Goal: Task Accomplishment & Management: Manage account settings

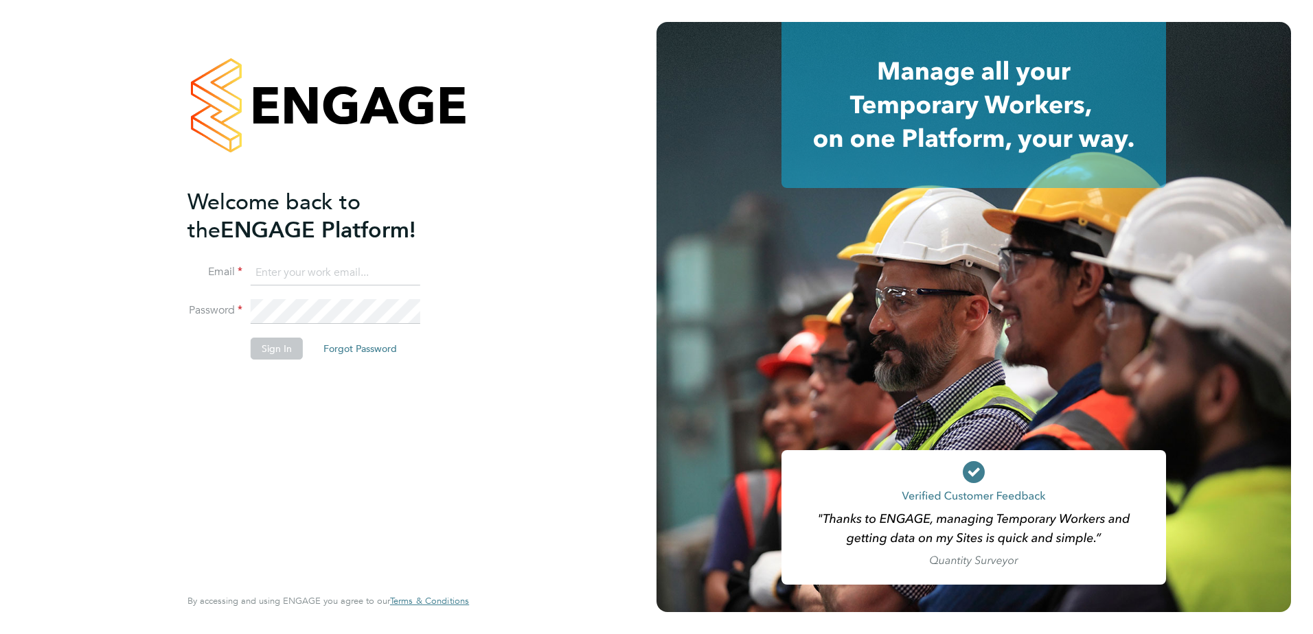
type input "manpreet.rerhu@vgcgroup.co.uk"
click at [284, 345] on button "Sign In" at bounding box center [277, 349] width 52 height 22
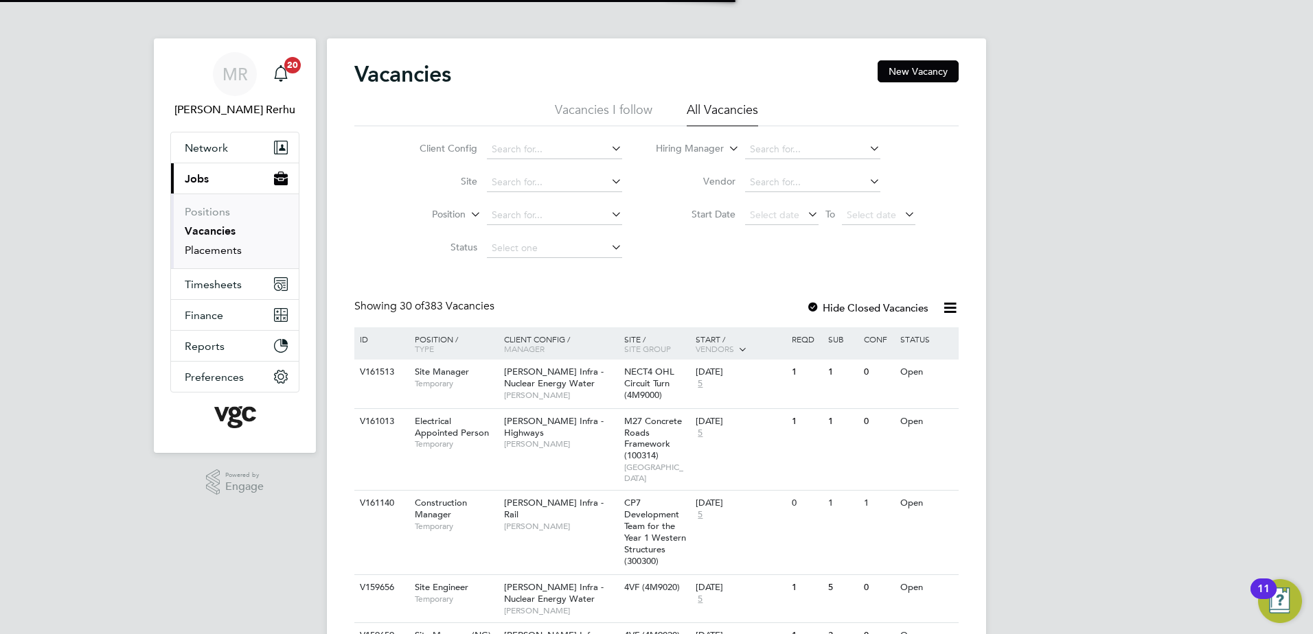
click at [227, 252] on link "Placements" at bounding box center [213, 250] width 57 height 13
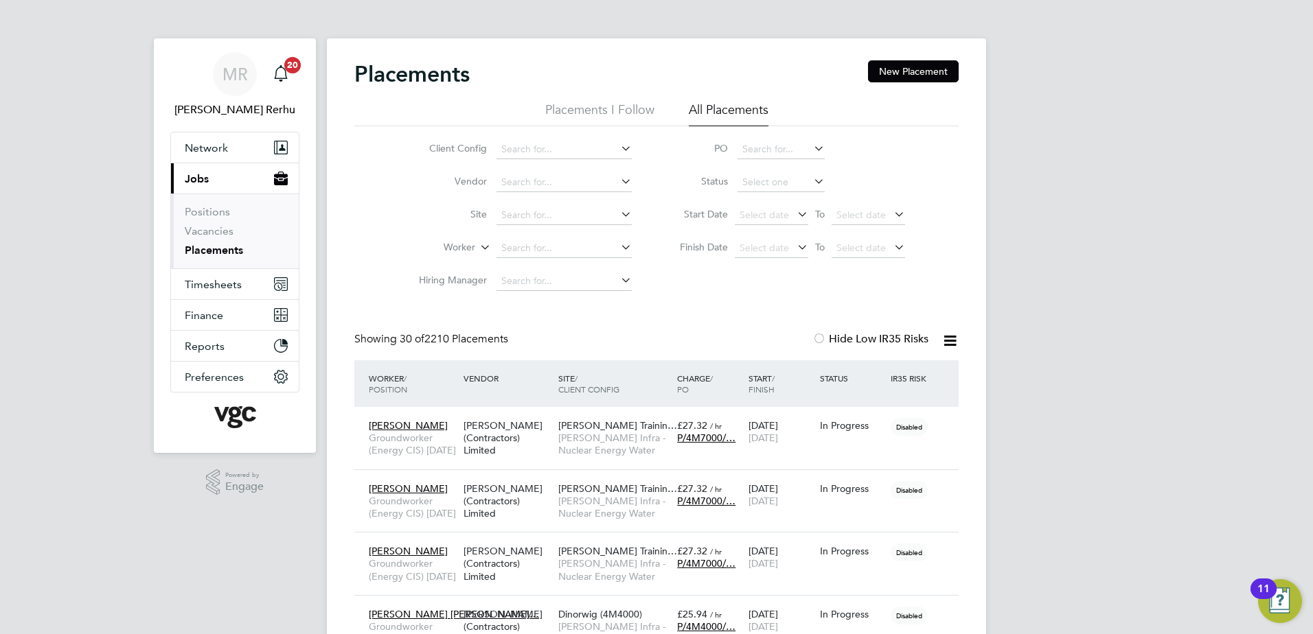
click at [601, 108] on li "Placements I Follow" at bounding box center [599, 114] width 109 height 25
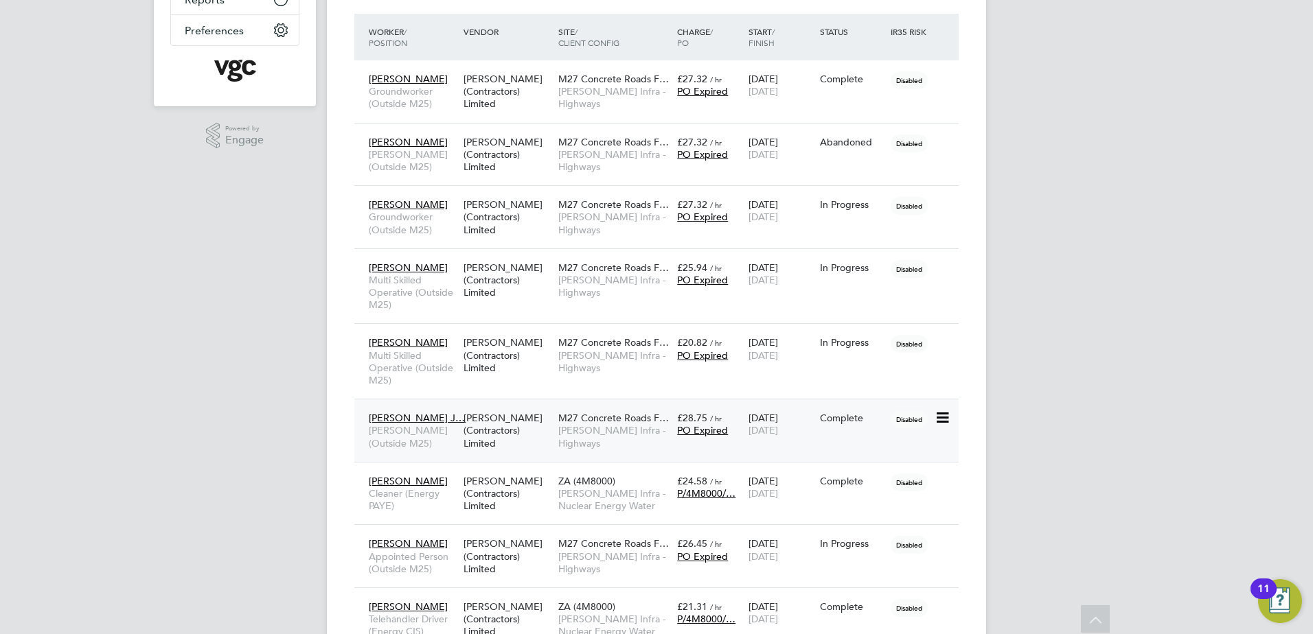
click at [831, 424] on div "Complete" at bounding box center [852, 418] width 65 height 12
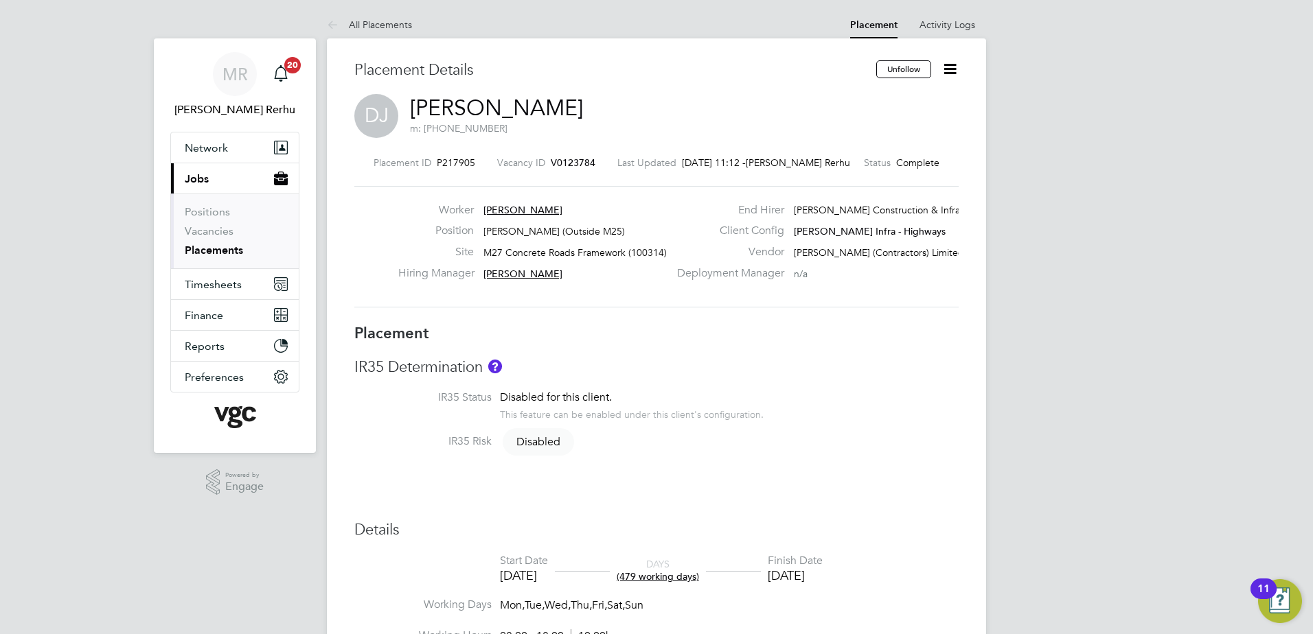
click at [951, 82] on div "Unfollow" at bounding box center [912, 76] width 93 height 32
click at [952, 72] on icon at bounding box center [949, 68] width 17 height 17
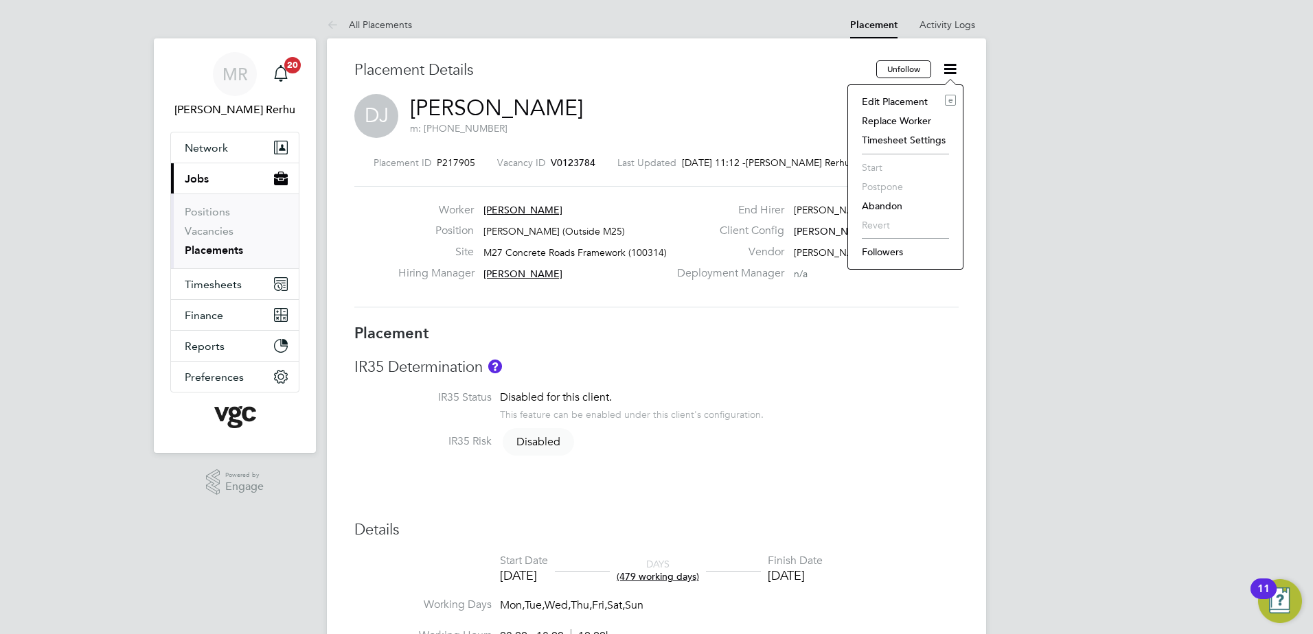
click at [927, 96] on li "Edit Placement e" at bounding box center [905, 101] width 101 height 19
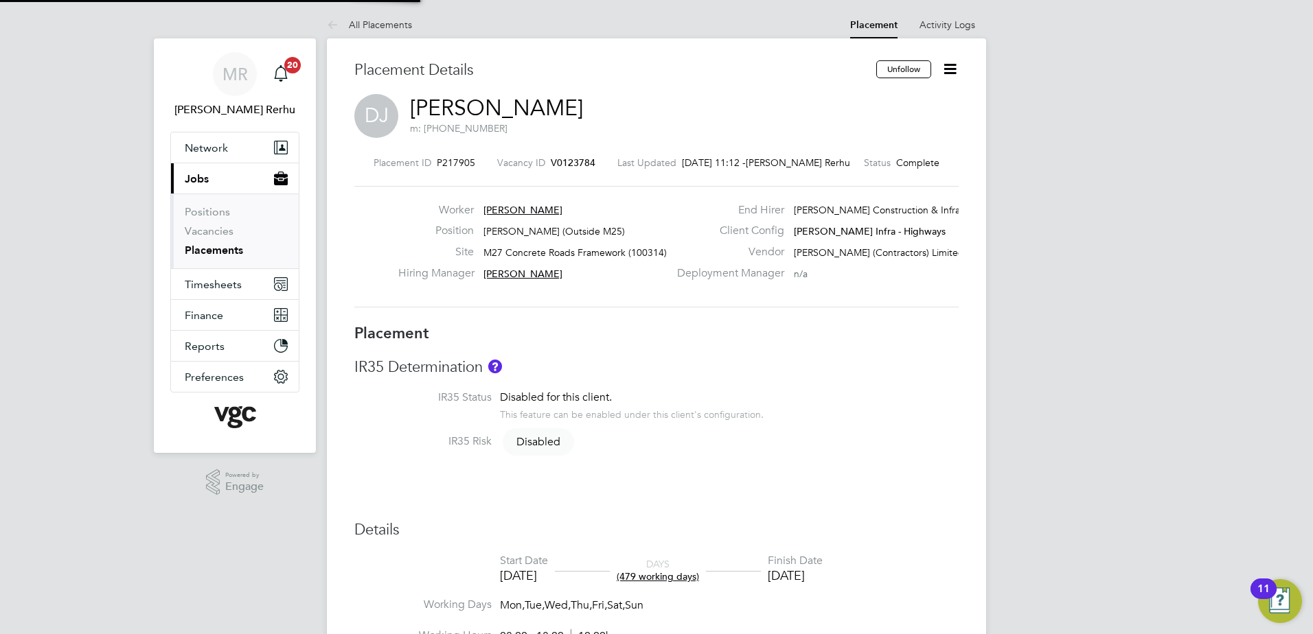
type input "David Robertson"
type input "Derek Macmillan"
type input "[DATE]"
type input "08:00"
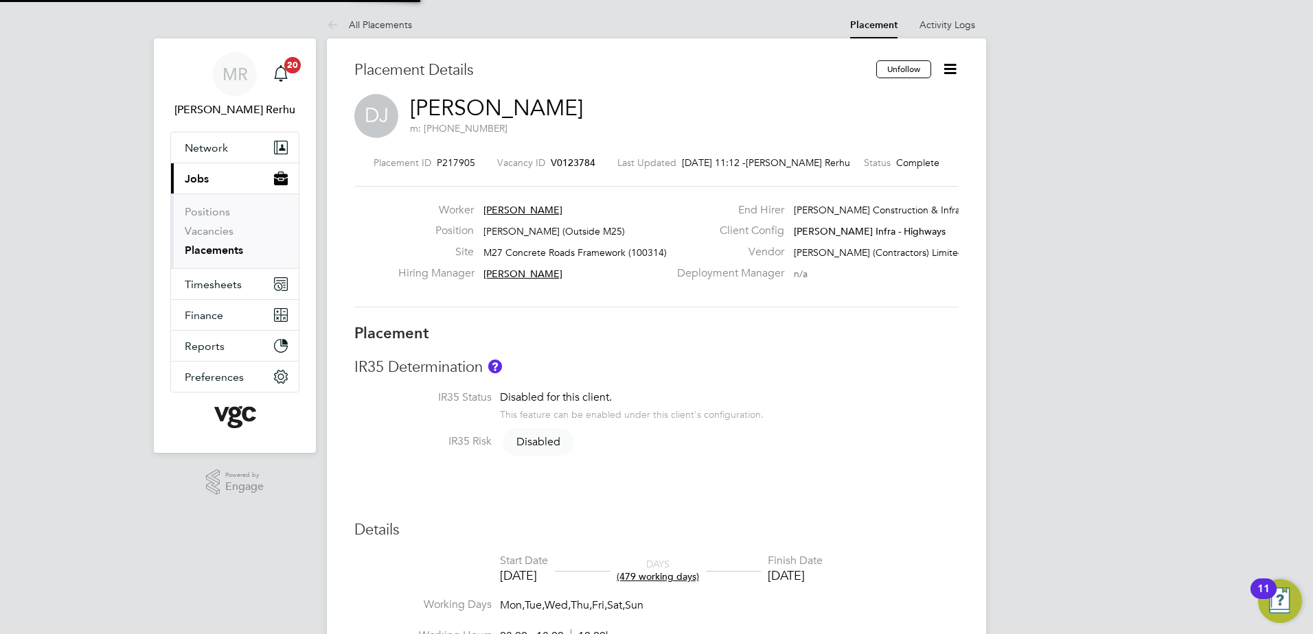
type input "18:00"
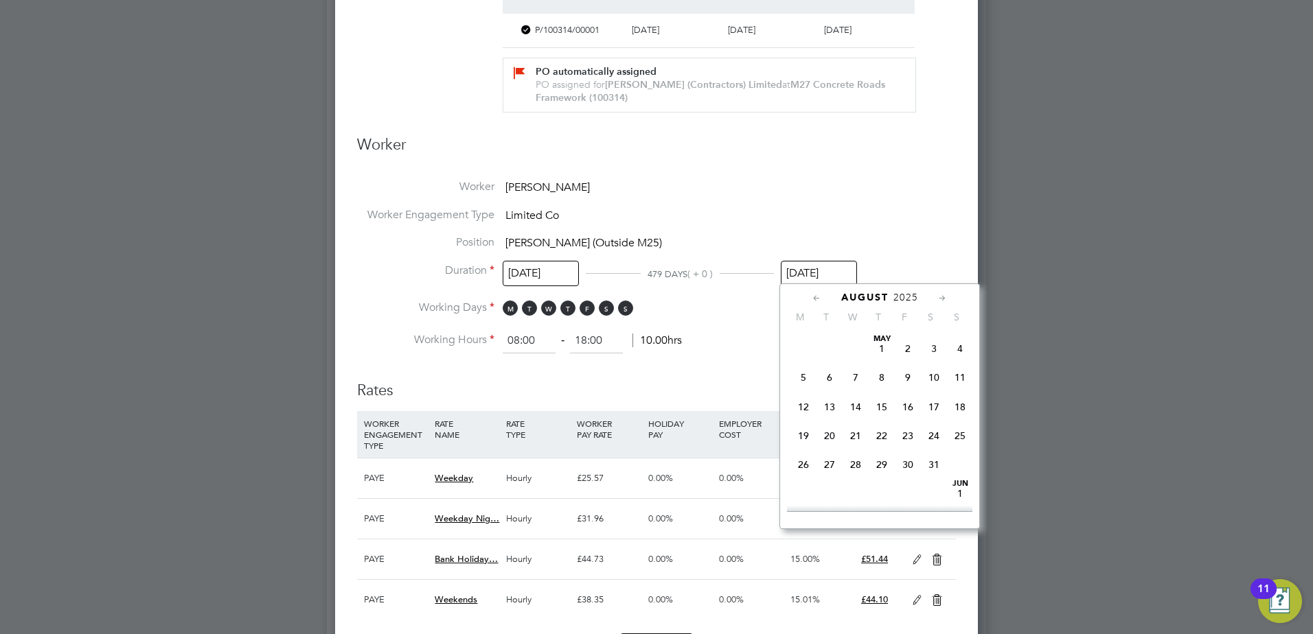
click at [829, 262] on input "[DATE]" at bounding box center [819, 273] width 76 height 25
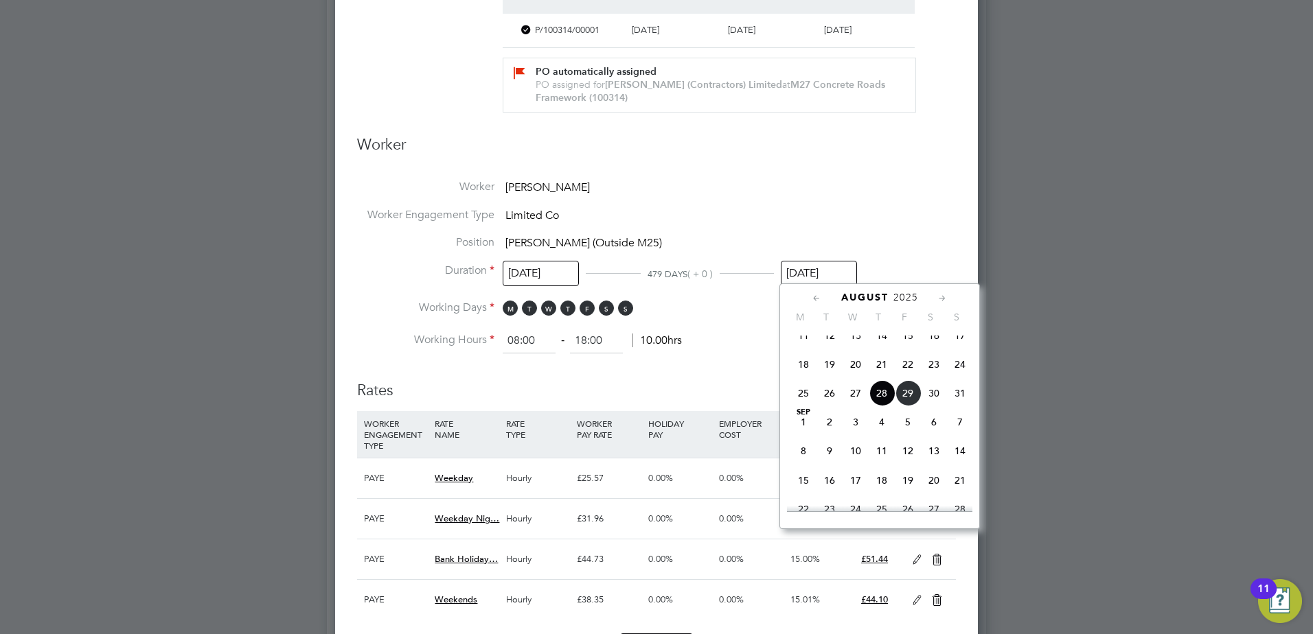
click at [944, 298] on icon at bounding box center [942, 298] width 13 height 15
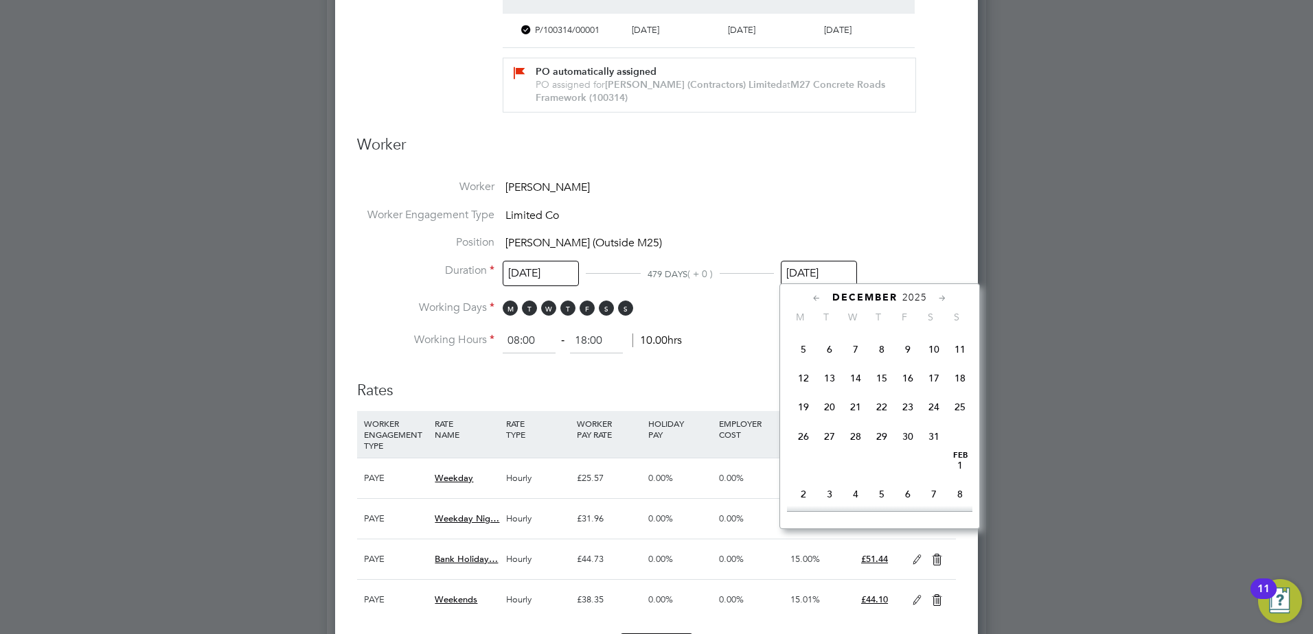
click at [944, 298] on icon at bounding box center [942, 298] width 13 height 15
click at [939, 296] on icon at bounding box center [942, 298] width 13 height 15
click at [876, 443] on span "26" at bounding box center [882, 430] width 26 height 26
type input "[DATE]"
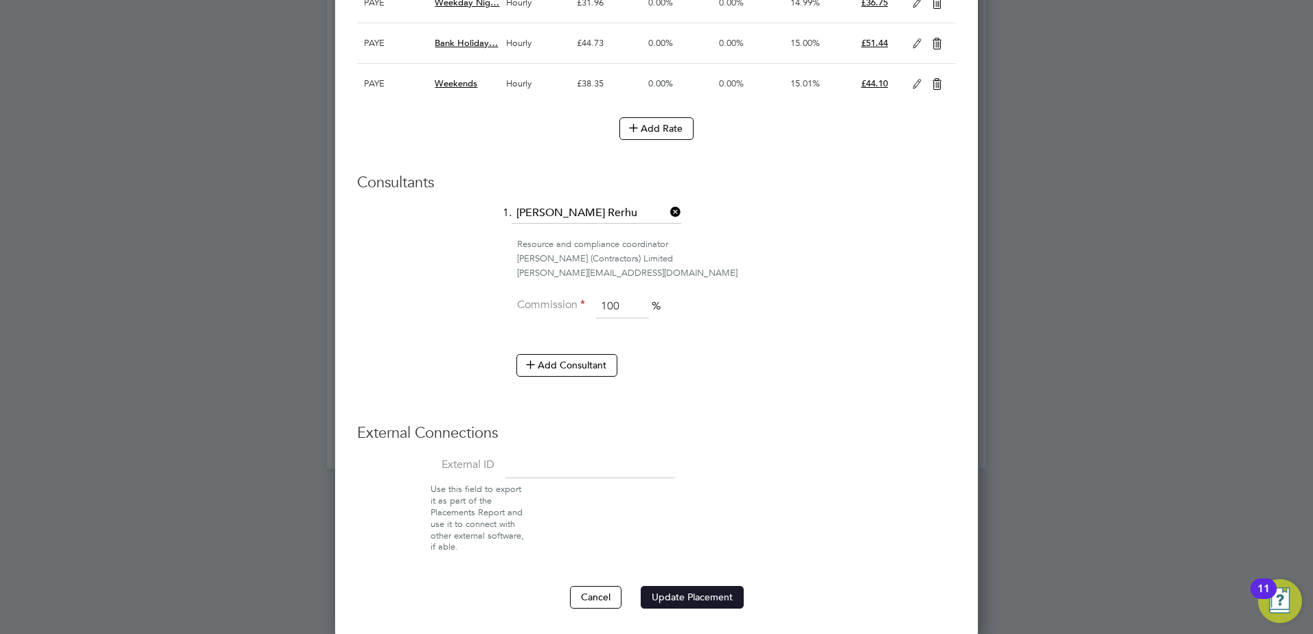
click at [705, 590] on button "Update Placement" at bounding box center [692, 597] width 103 height 22
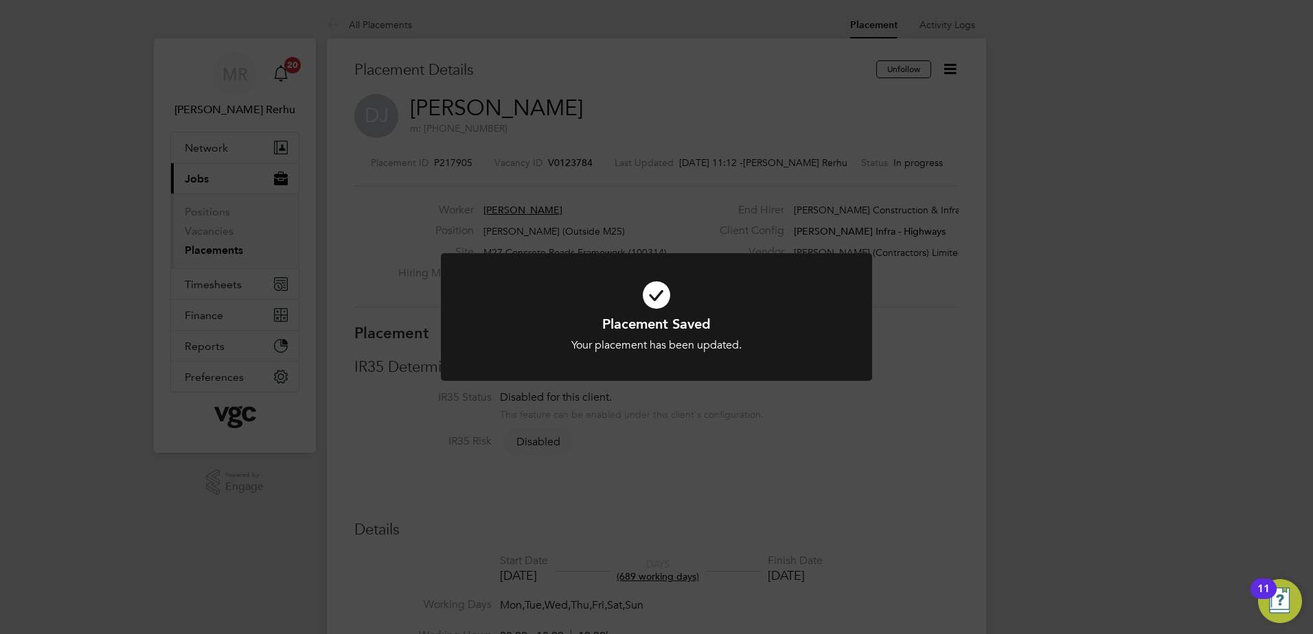
click at [360, 390] on div "Placement Saved Your placement has been updated. Cancel Okay" at bounding box center [656, 317] width 1313 height 634
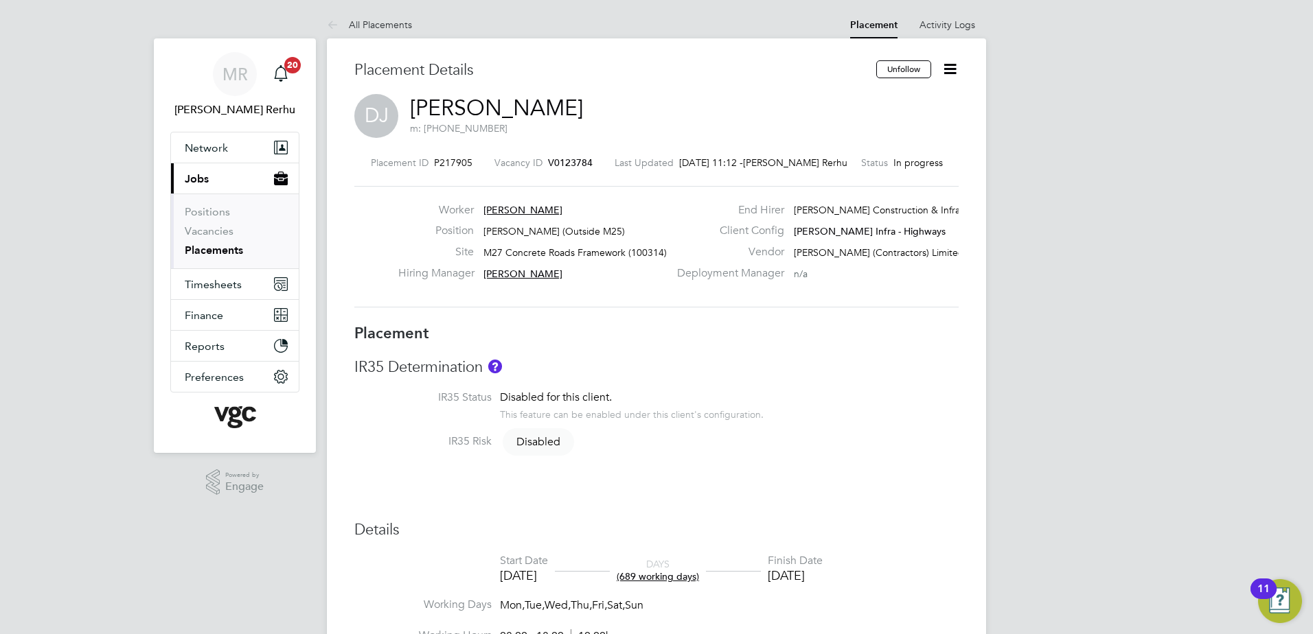
click at [233, 247] on link "Placements" at bounding box center [214, 250] width 58 height 13
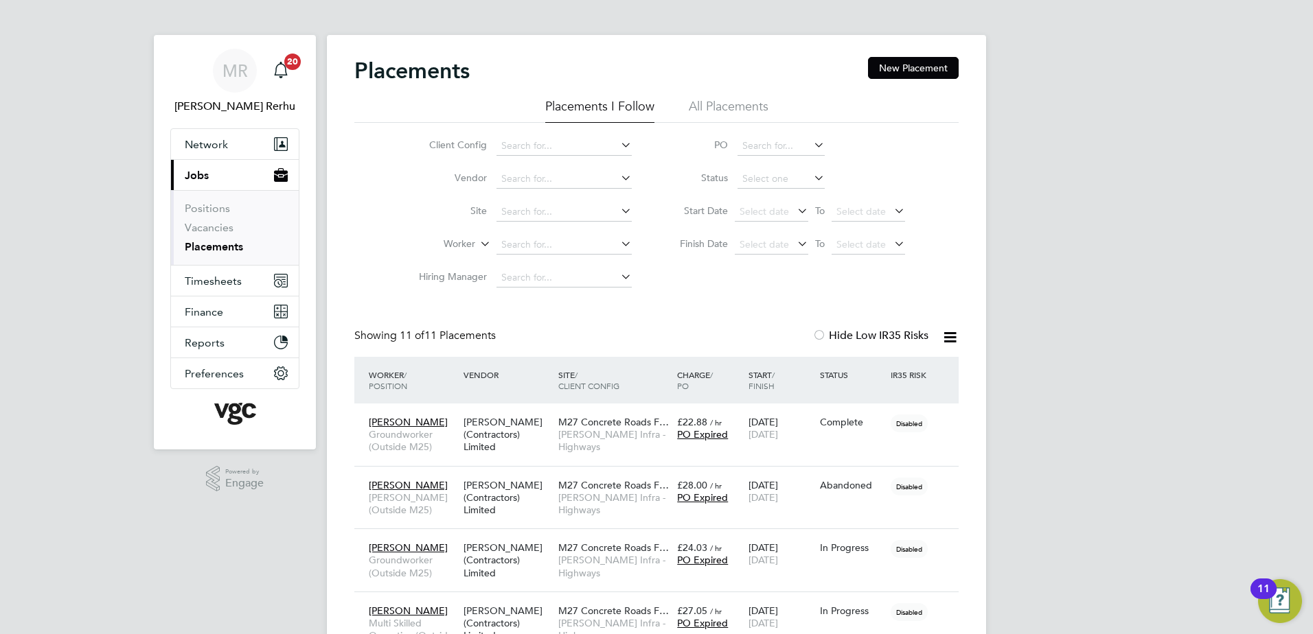
click at [221, 250] on link "Placements" at bounding box center [214, 246] width 58 height 13
